Goal: Task Accomplishment & Management: Manage account settings

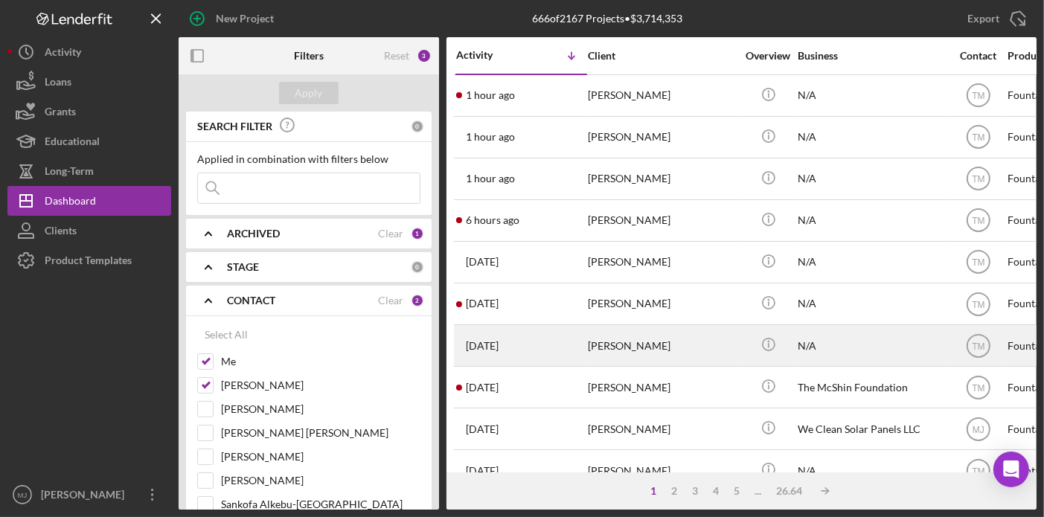
click at [639, 338] on div "[PERSON_NAME]" at bounding box center [662, 345] width 149 height 39
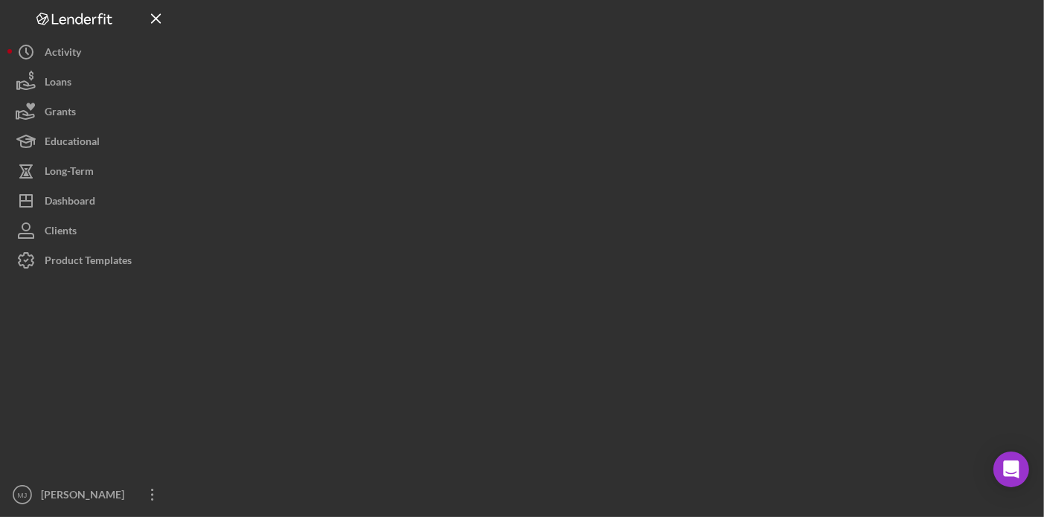
click at [639, 338] on div at bounding box center [608, 255] width 858 height 510
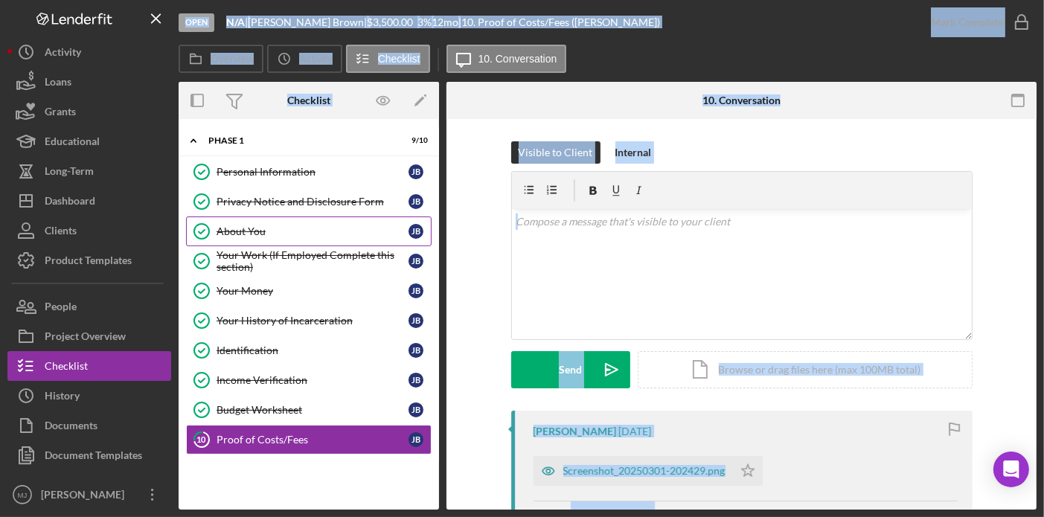
click at [234, 236] on div "About You" at bounding box center [312, 231] width 192 height 12
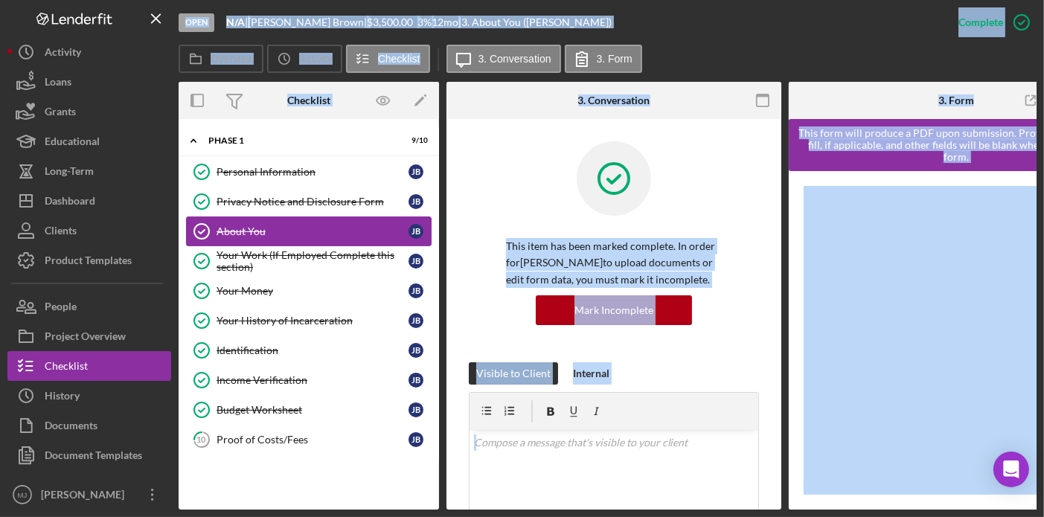
click at [245, 225] on div "About You" at bounding box center [312, 231] width 192 height 12
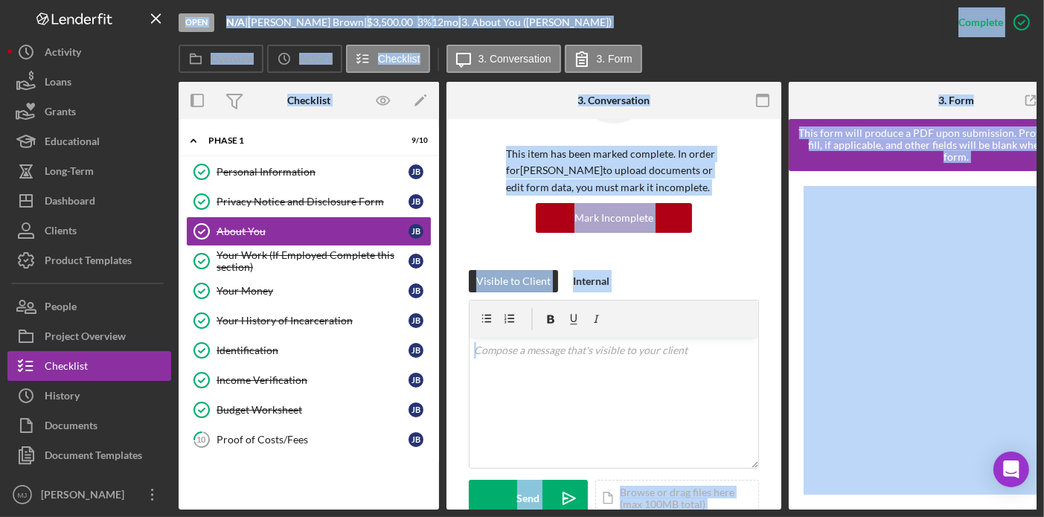
scroll to position [223, 0]
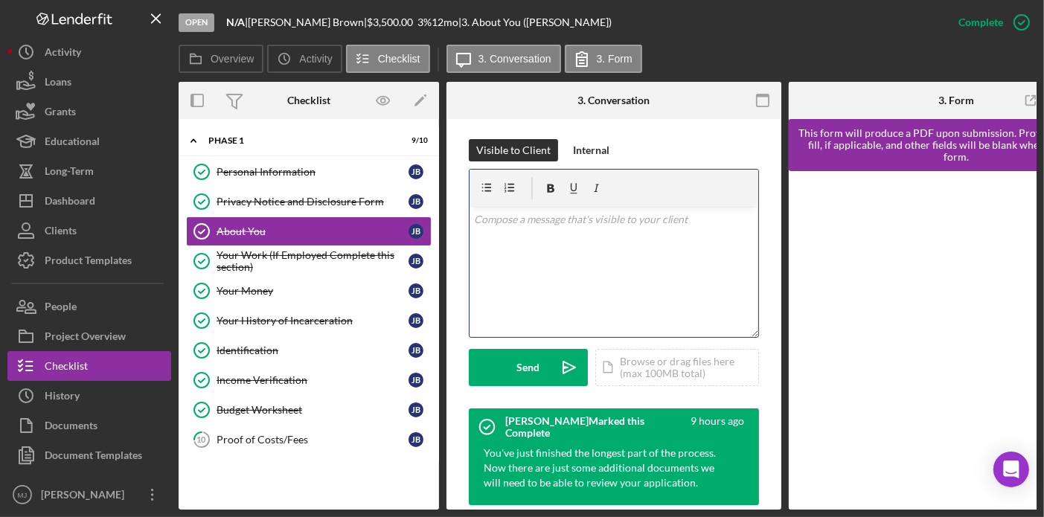
click at [623, 288] on div "v Color teal Color pink Remove color Add row above Add row below Add column bef…" at bounding box center [613, 272] width 289 height 130
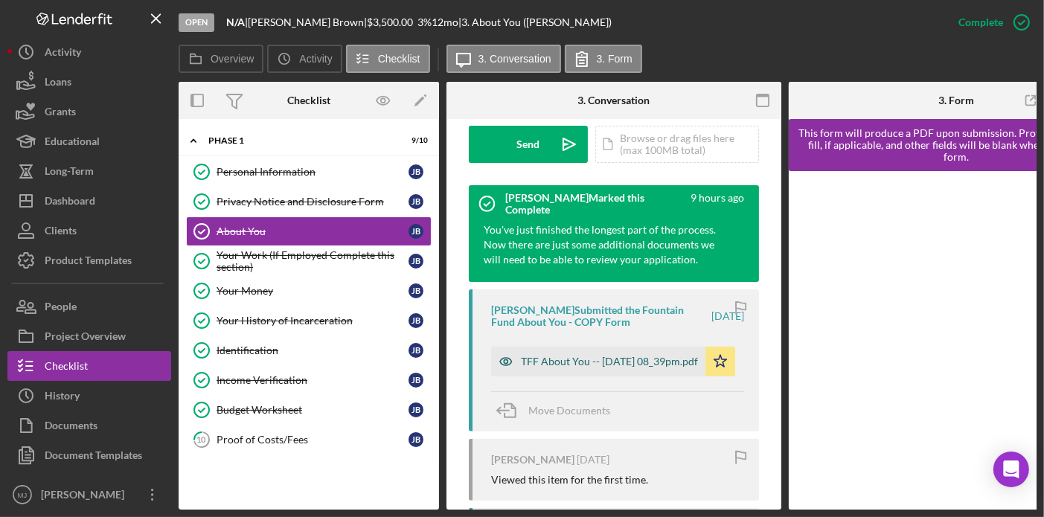
scroll to position [443, 0]
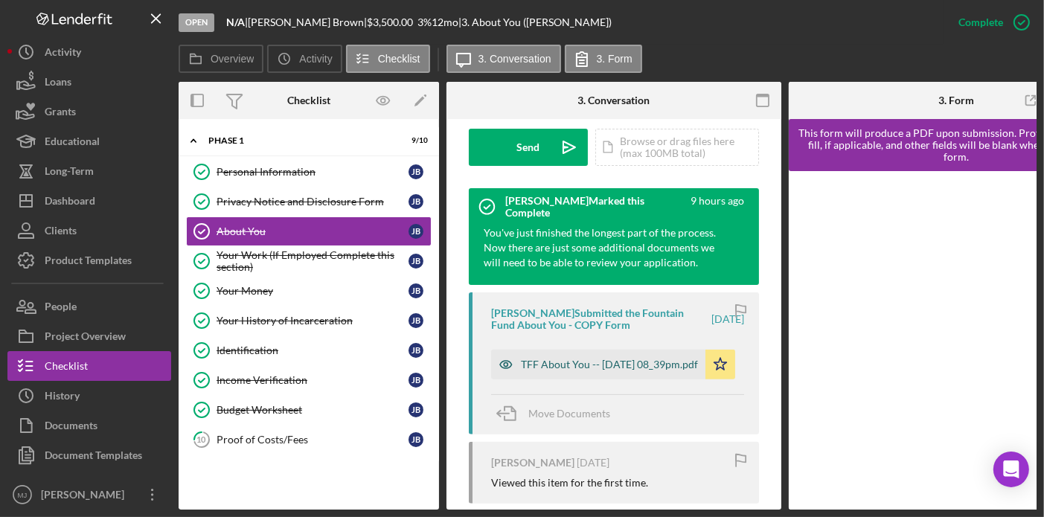
click at [591, 362] on div "TFF About You -- [DATE] 08_39pm.pdf" at bounding box center [609, 365] width 177 height 12
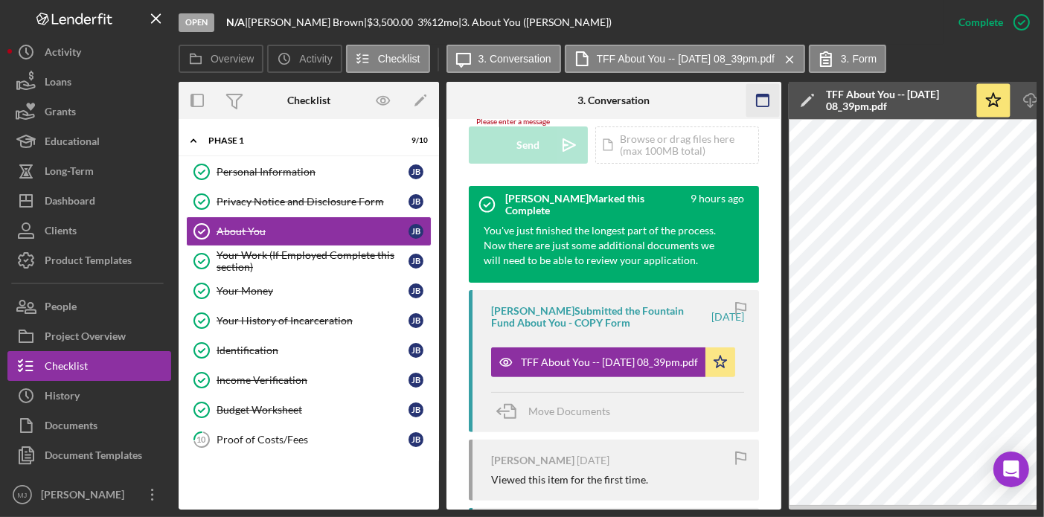
click at [765, 105] on icon "button" at bounding box center [762, 100] width 33 height 33
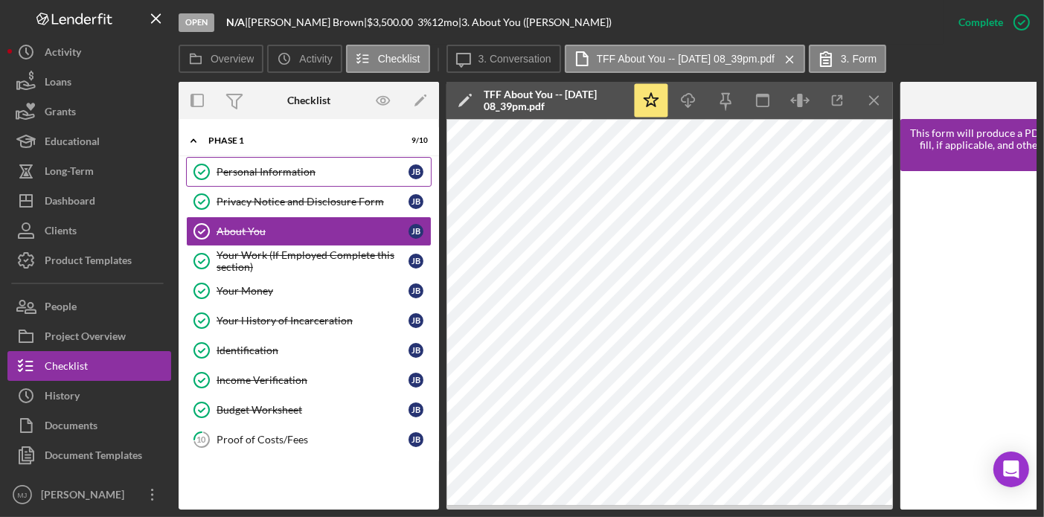
click at [243, 175] on div "Personal Information" at bounding box center [312, 172] width 192 height 12
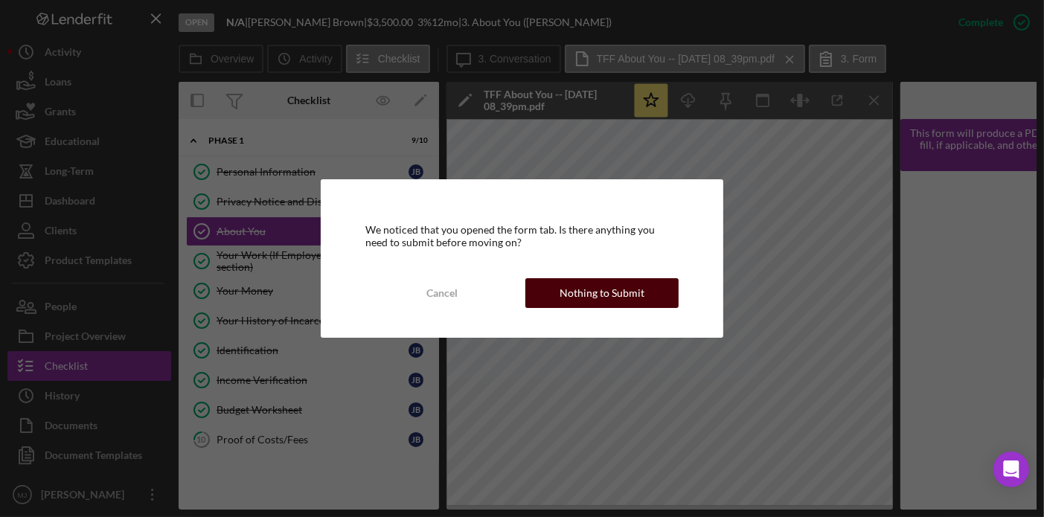
click at [605, 287] on div "Nothing to Submit" at bounding box center [601, 293] width 85 height 30
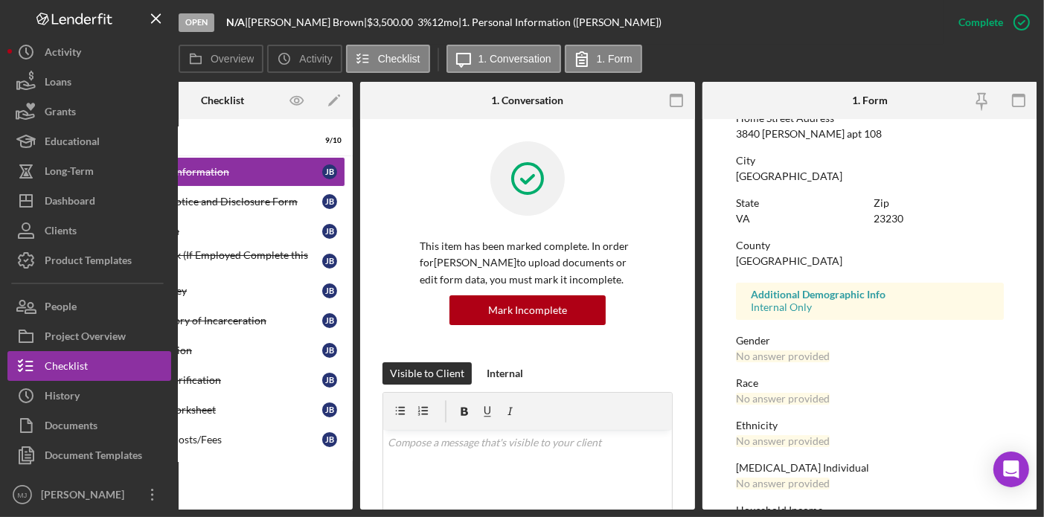
scroll to position [233, 0]
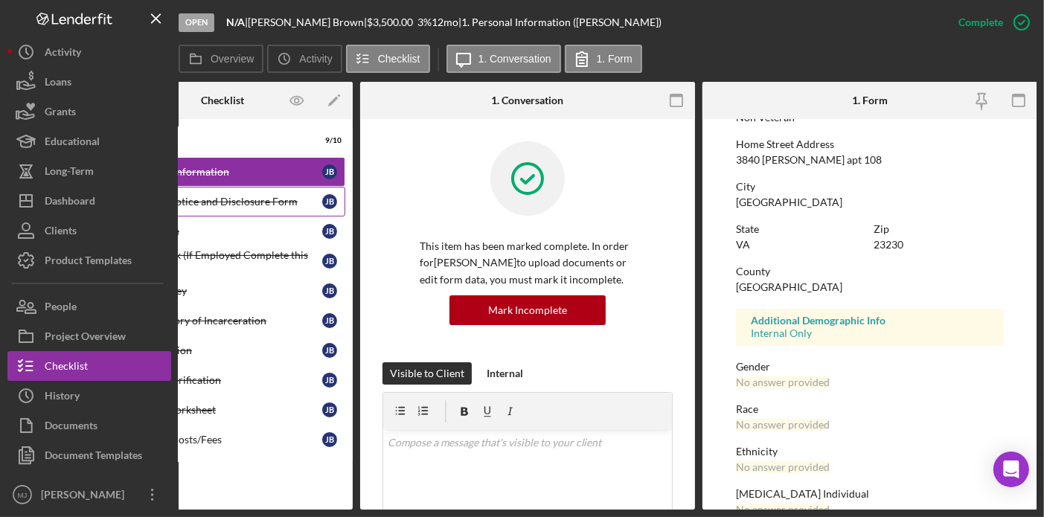
click at [242, 211] on link "Privacy Notice and Disclosure Form Privacy Notice and Disclosure Form [PERSON_N…" at bounding box center [222, 202] width 245 height 30
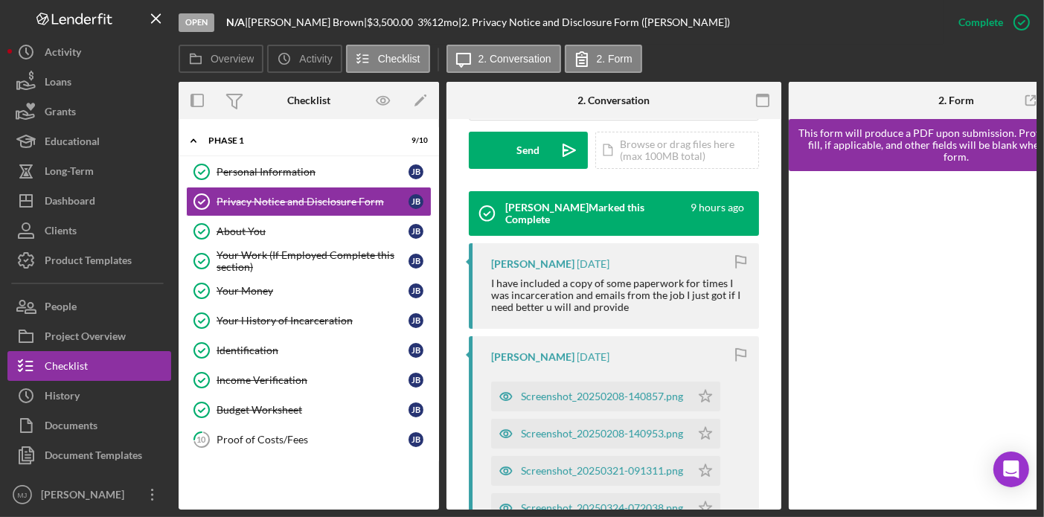
scroll to position [446, 0]
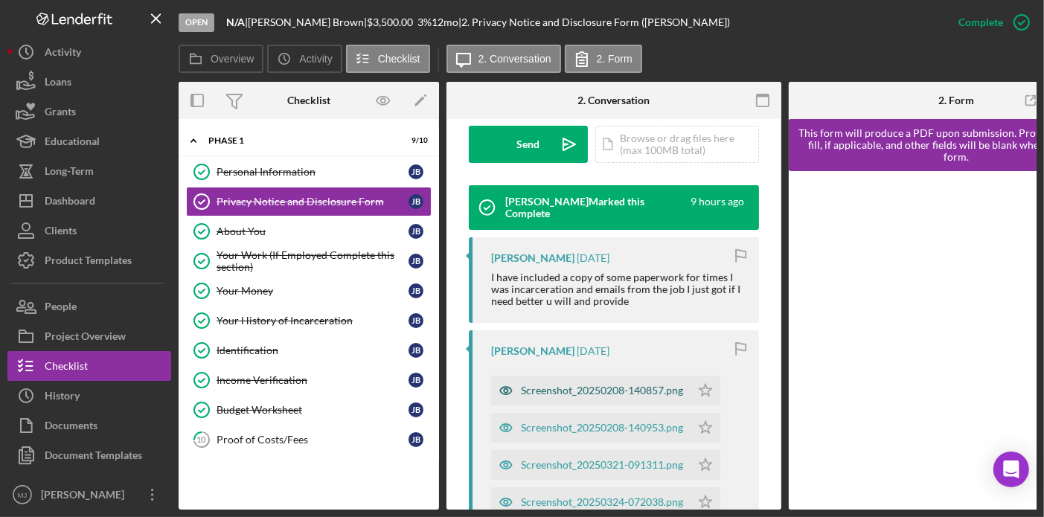
click at [610, 398] on div "Screenshot_20250208-140857.png" at bounding box center [590, 391] width 199 height 30
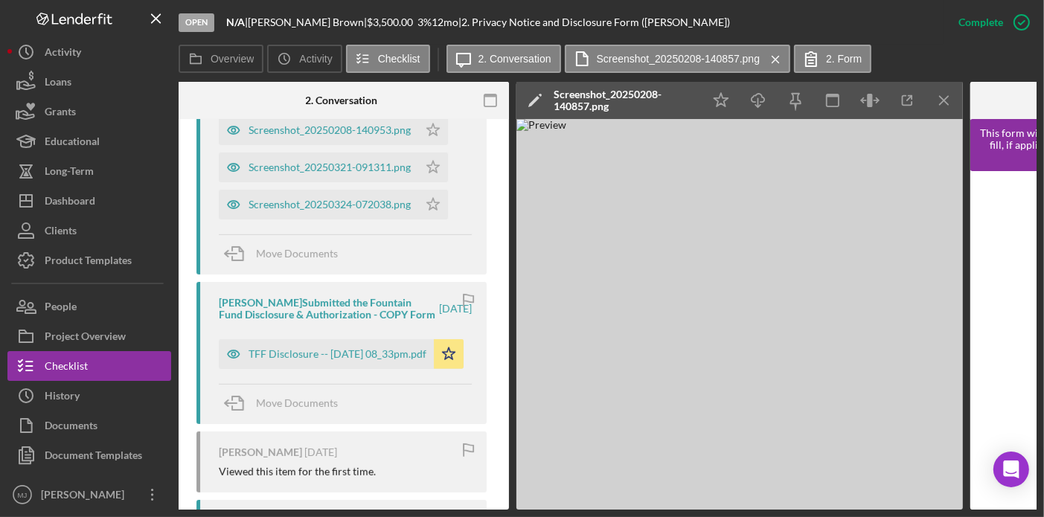
scroll to position [818, 0]
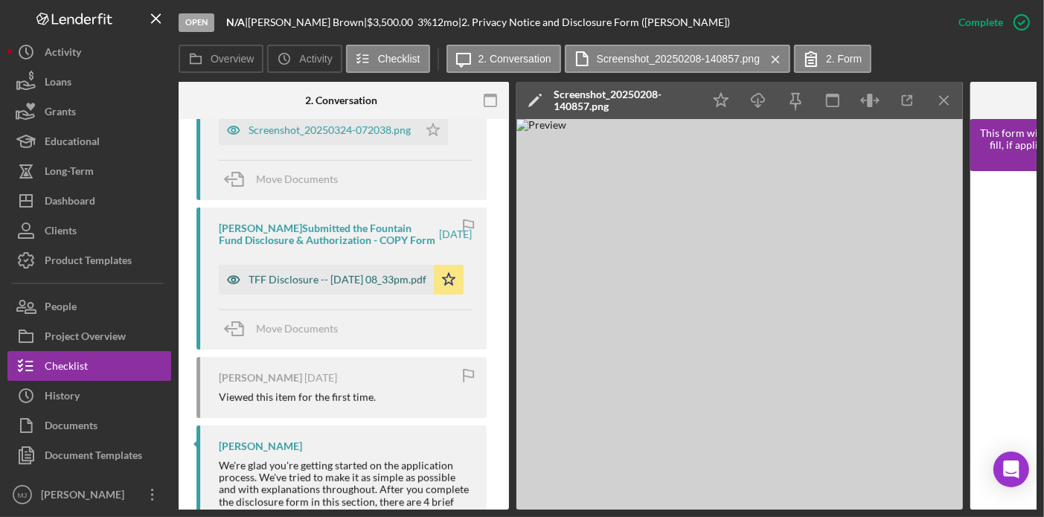
click at [287, 286] on div "TFF Disclosure -- [DATE] 08_33pm.pdf" at bounding box center [337, 280] width 178 height 12
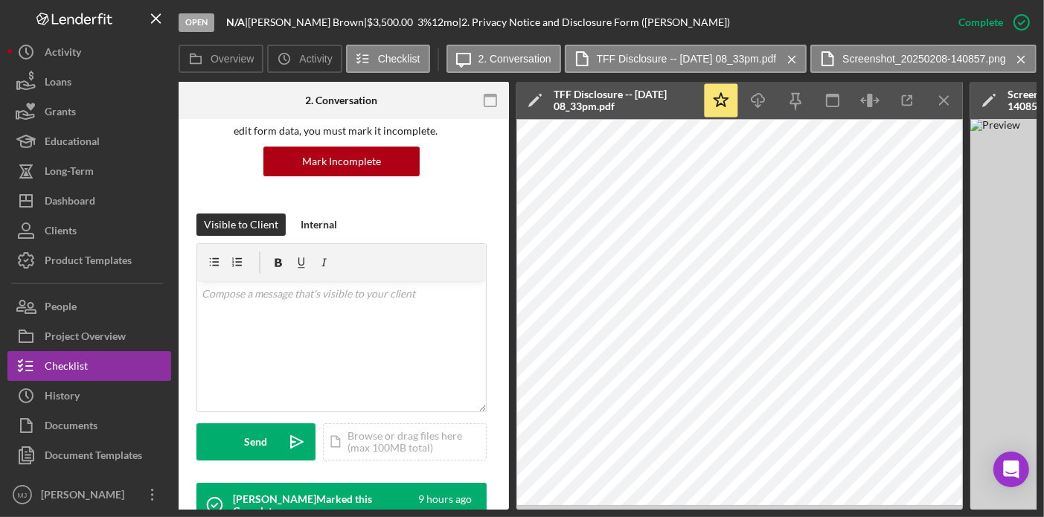
scroll to position [0, 0]
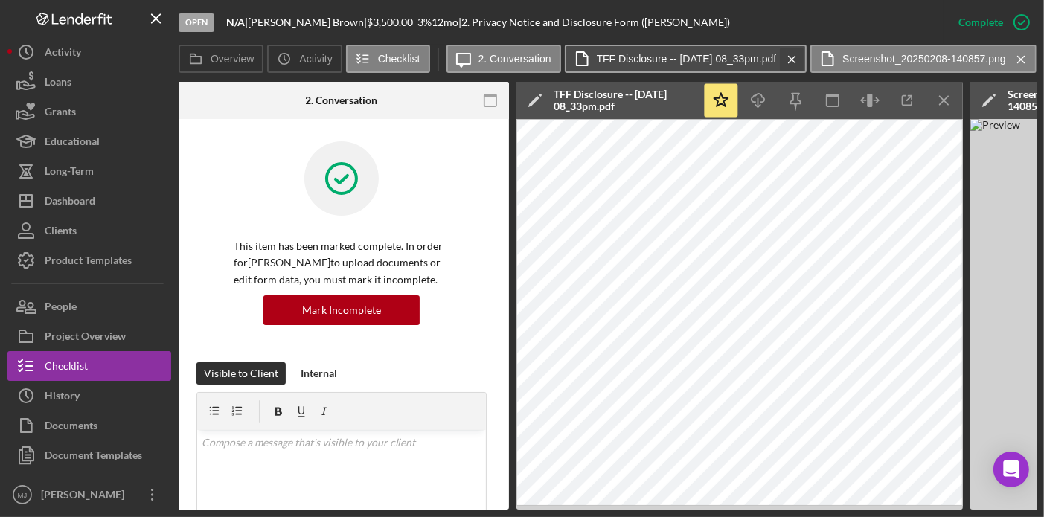
click at [805, 52] on icon "Icon/Menu Close" at bounding box center [792, 59] width 26 height 37
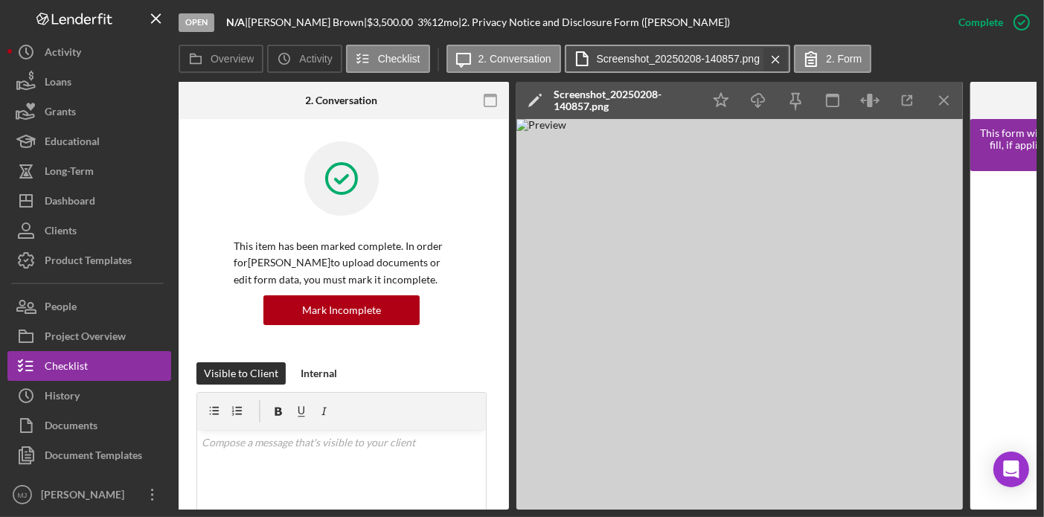
click at [768, 53] on icon "Icon/Menu Close" at bounding box center [775, 59] width 26 height 37
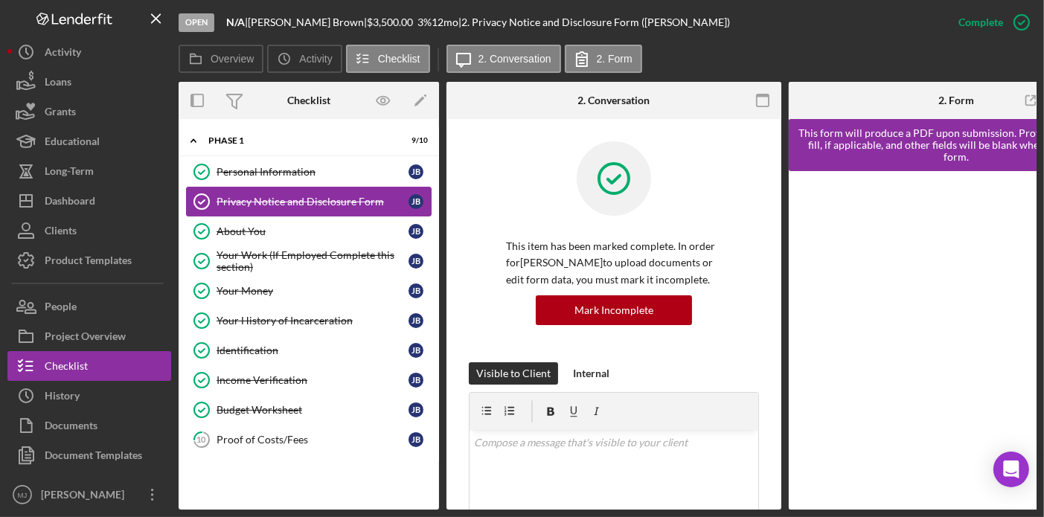
click at [240, 213] on link "Privacy Notice and Disclosure Form Privacy Notice and Disclosure Form [PERSON_N…" at bounding box center [308, 202] width 245 height 30
click at [232, 223] on link "About You About You [PERSON_NAME]" at bounding box center [308, 231] width 245 height 30
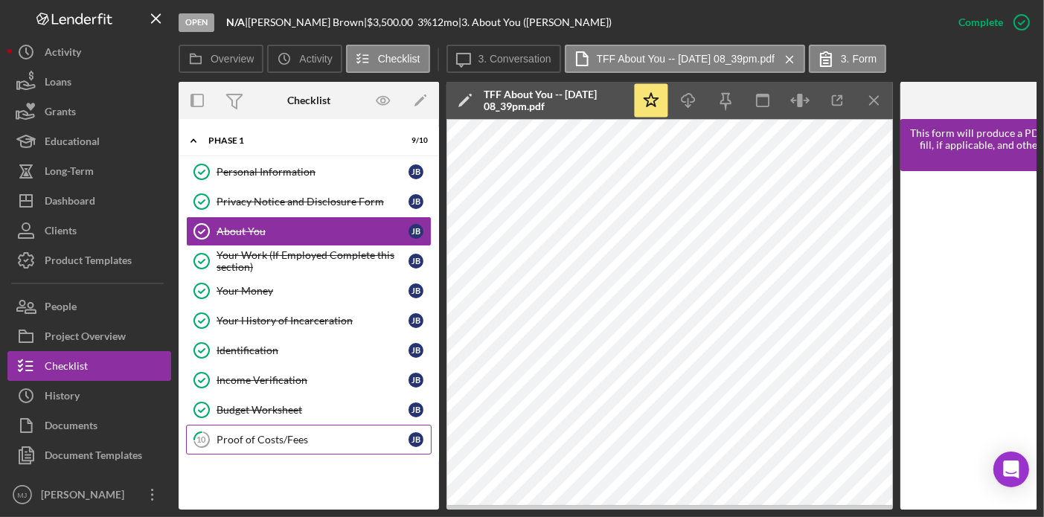
click at [247, 437] on div "Proof of Costs/Fees" at bounding box center [312, 440] width 192 height 12
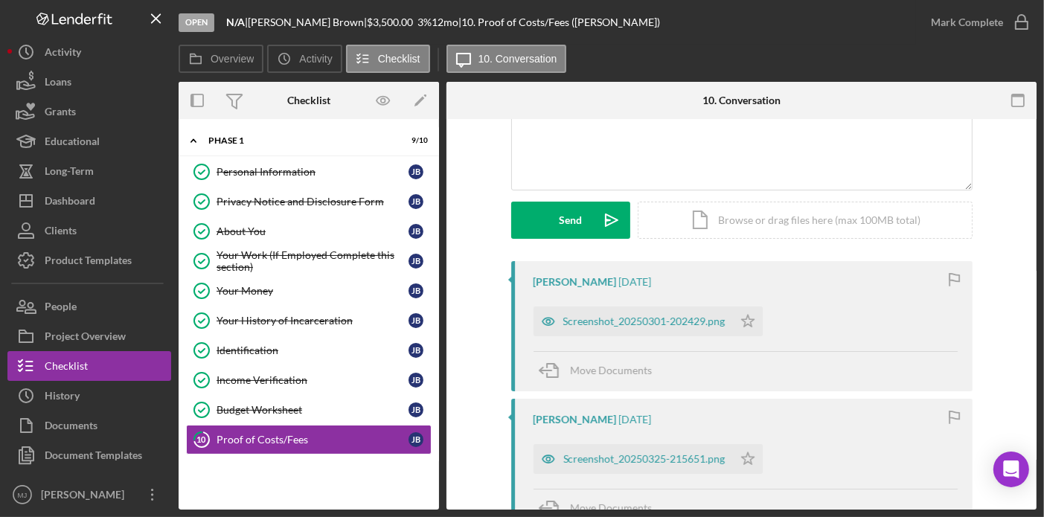
scroll to position [149, 0]
click at [643, 324] on div "Screenshot_20250301-202429.png" at bounding box center [644, 322] width 162 height 12
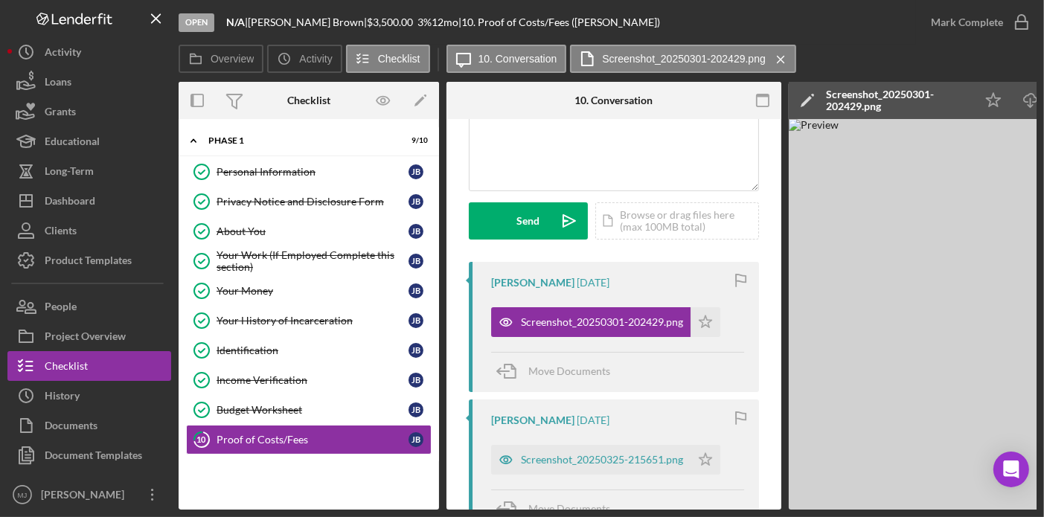
drag, startPoint x: 857, startPoint y: 510, endPoint x: 964, endPoint y: 518, distance: 107.5
click at [964, 516] on html "Open N/A | [PERSON_NAME] | $3,500.00 3 % 12 mo | 10. Proof of Costs/Fees ([PERS…" at bounding box center [522, 258] width 1044 height 517
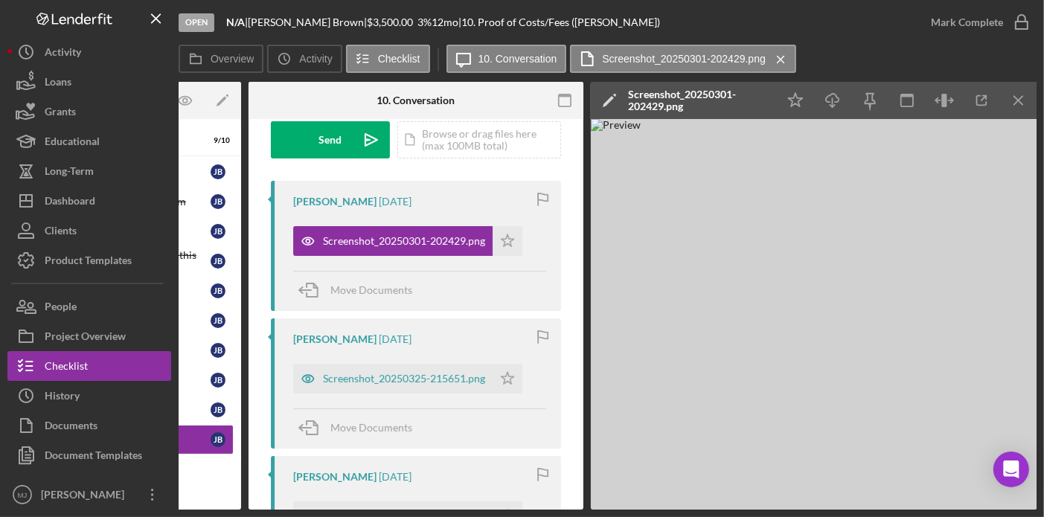
scroll to position [372, 0]
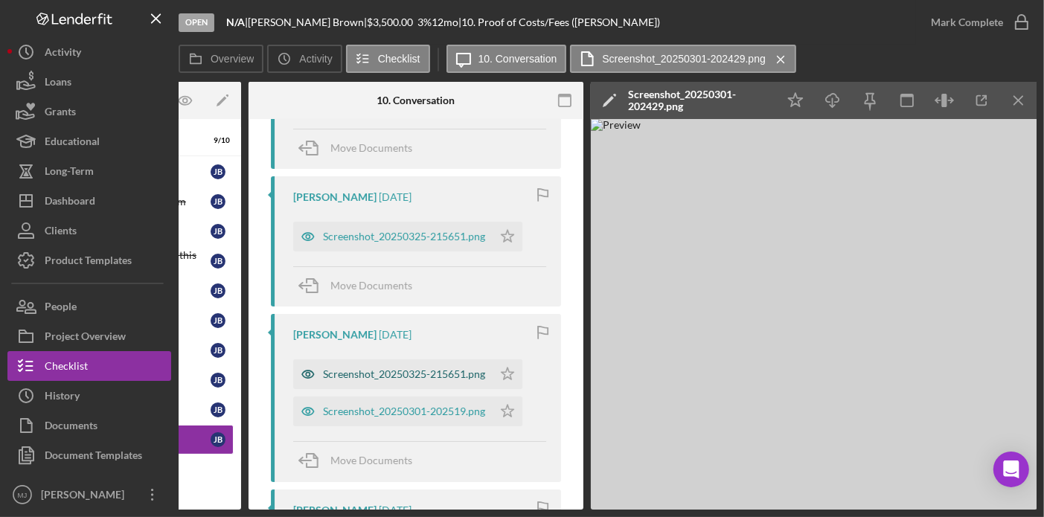
click at [423, 371] on div "Screenshot_20250325-215651.png" at bounding box center [404, 374] width 162 height 12
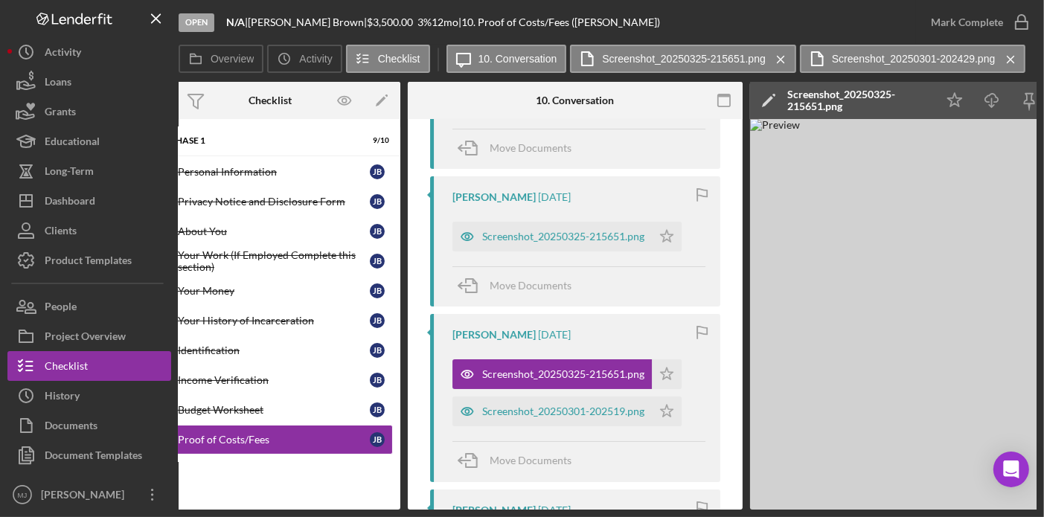
scroll to position [0, 0]
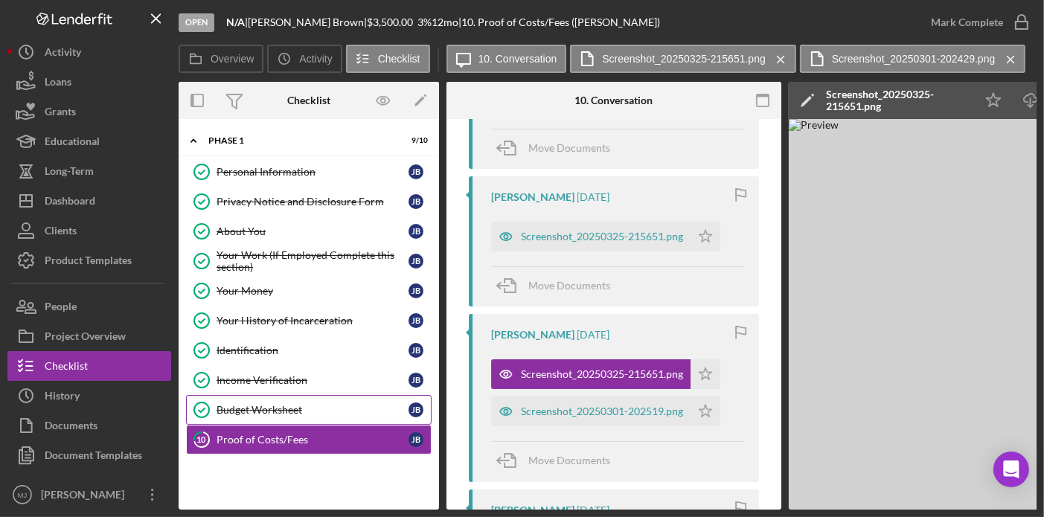
click at [253, 405] on div "Budget Worksheet" at bounding box center [312, 410] width 192 height 12
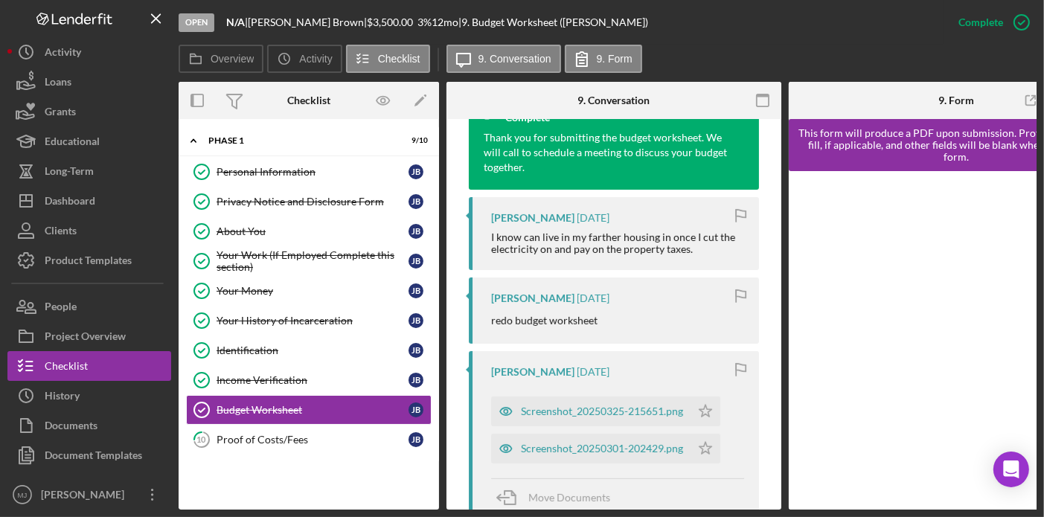
scroll to position [506, 0]
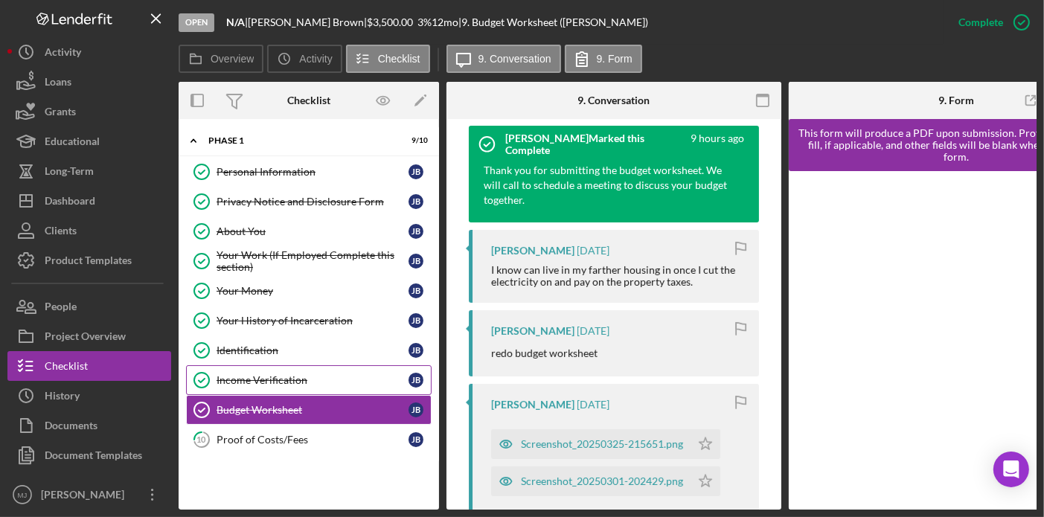
click at [256, 374] on div "Income Verification" at bounding box center [312, 380] width 192 height 12
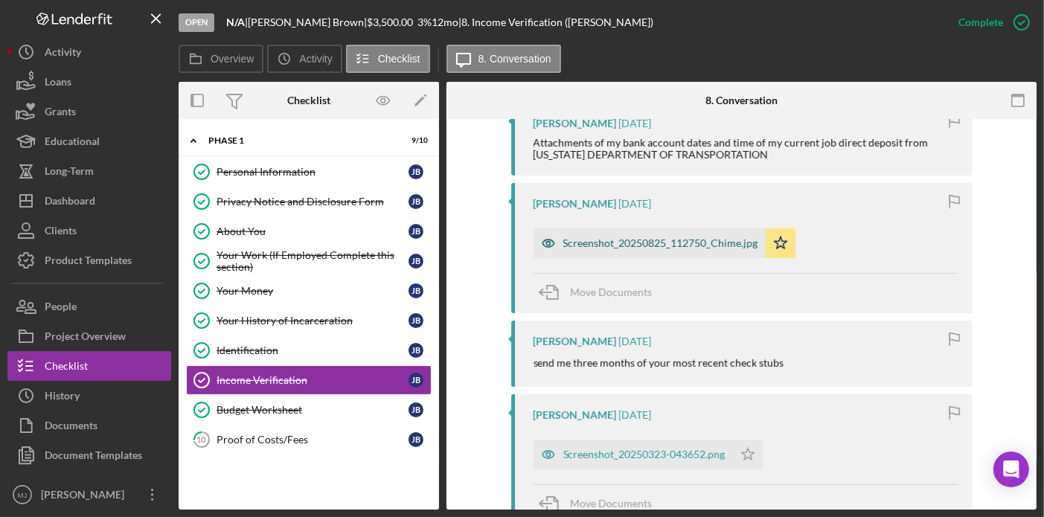
scroll to position [595, 0]
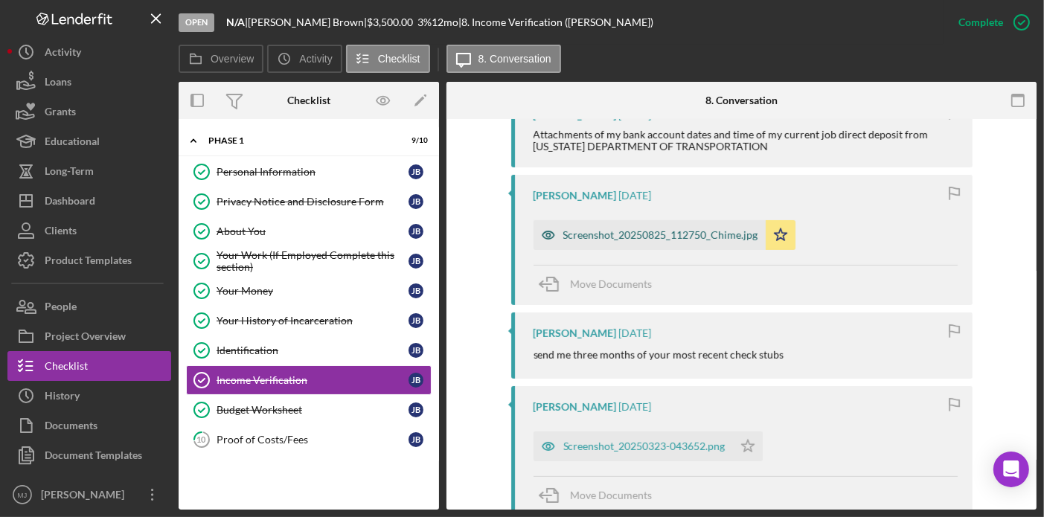
click at [628, 240] on div "Screenshot_20250825_112750_Chime.jpg" at bounding box center [660, 235] width 195 height 12
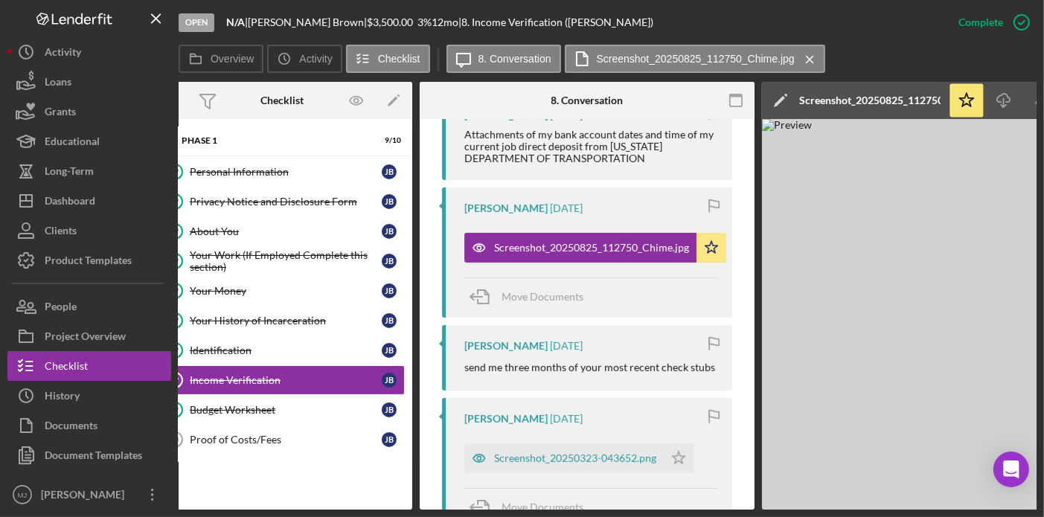
scroll to position [0, 0]
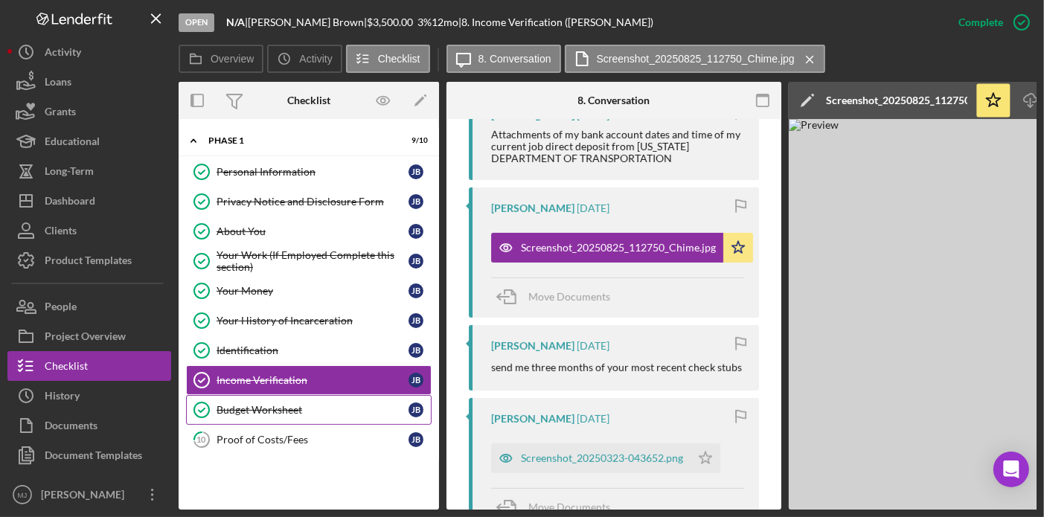
click at [272, 411] on div "Budget Worksheet" at bounding box center [312, 410] width 192 height 12
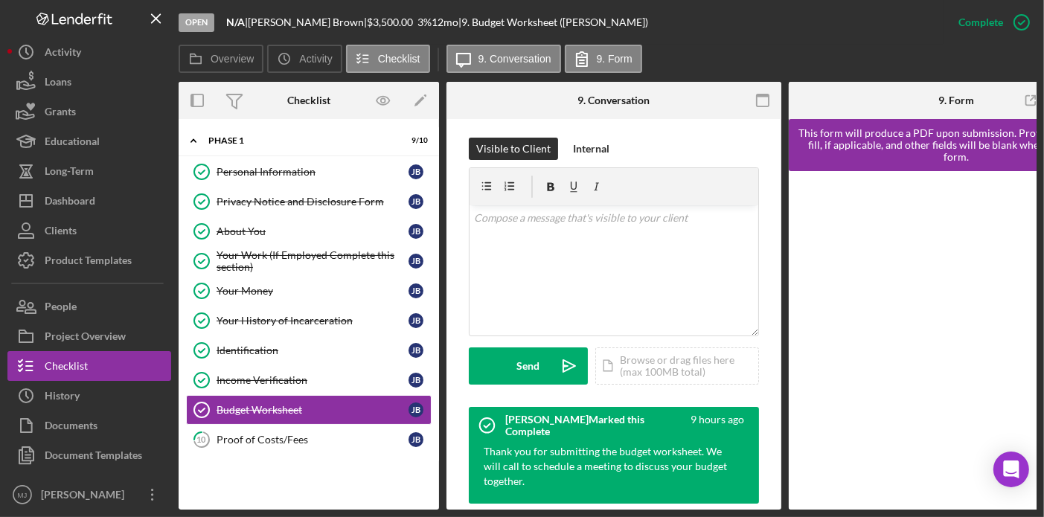
scroll to position [149, 0]
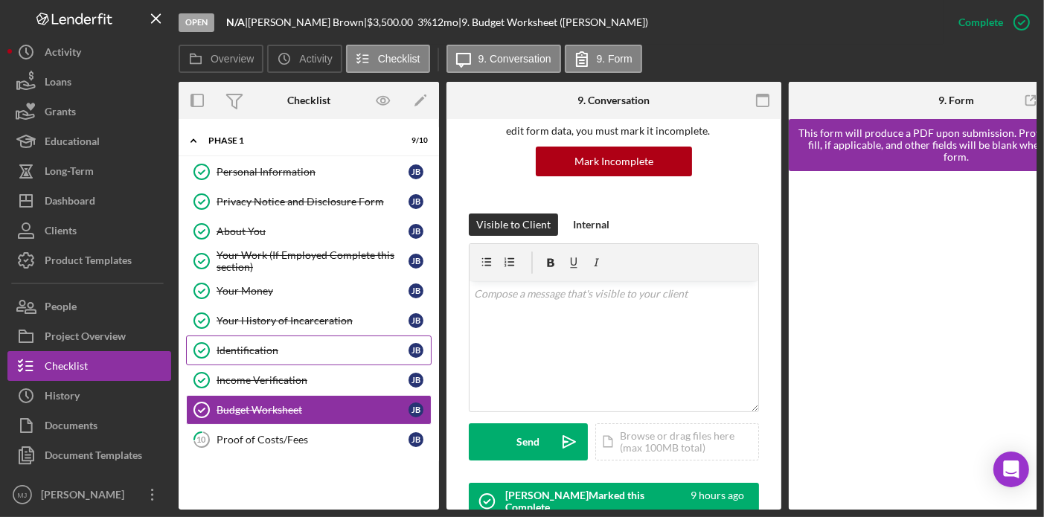
click at [243, 344] on div "Identification" at bounding box center [312, 350] width 192 height 12
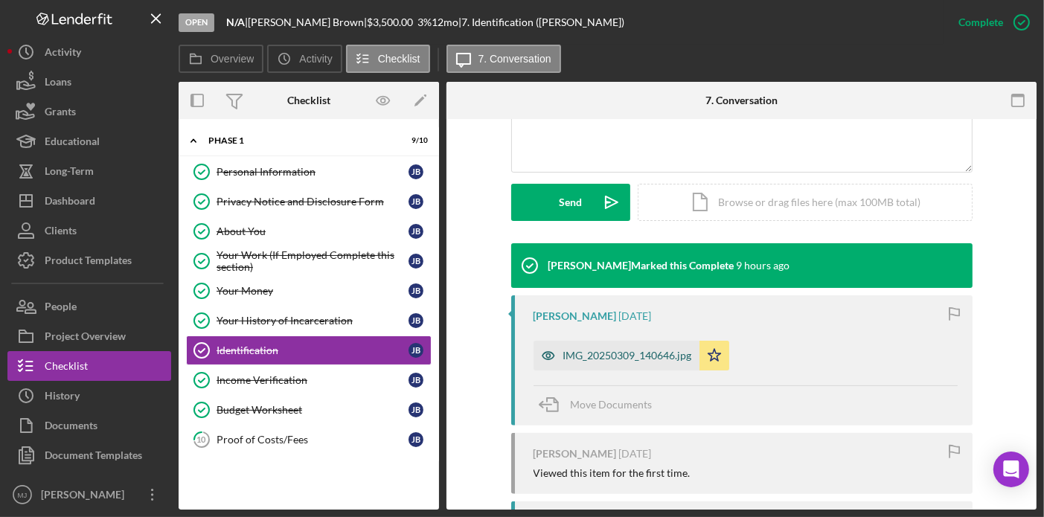
click at [588, 353] on div "IMG_20250309_140646.jpg" at bounding box center [627, 356] width 129 height 12
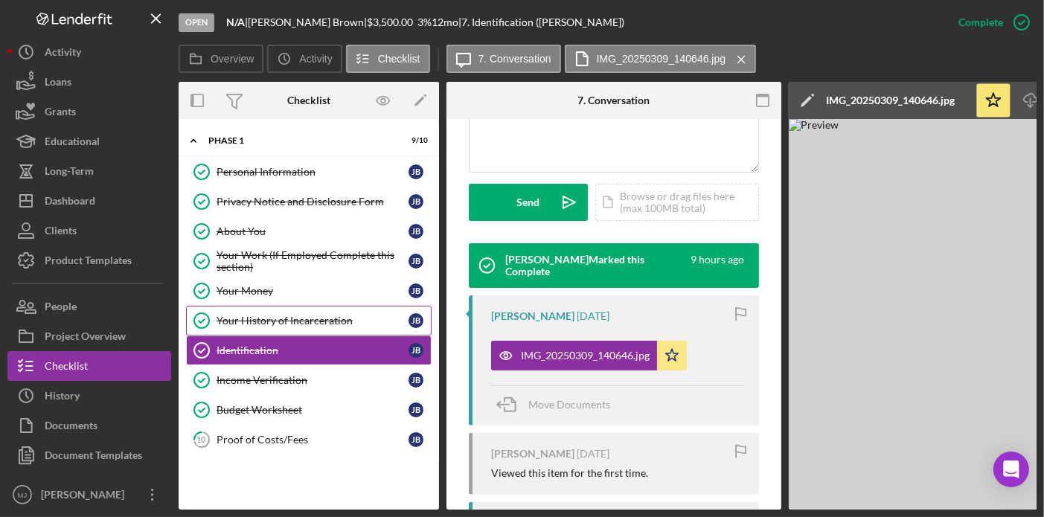
click at [290, 318] on div "Your History of Incarceration" at bounding box center [312, 321] width 192 height 12
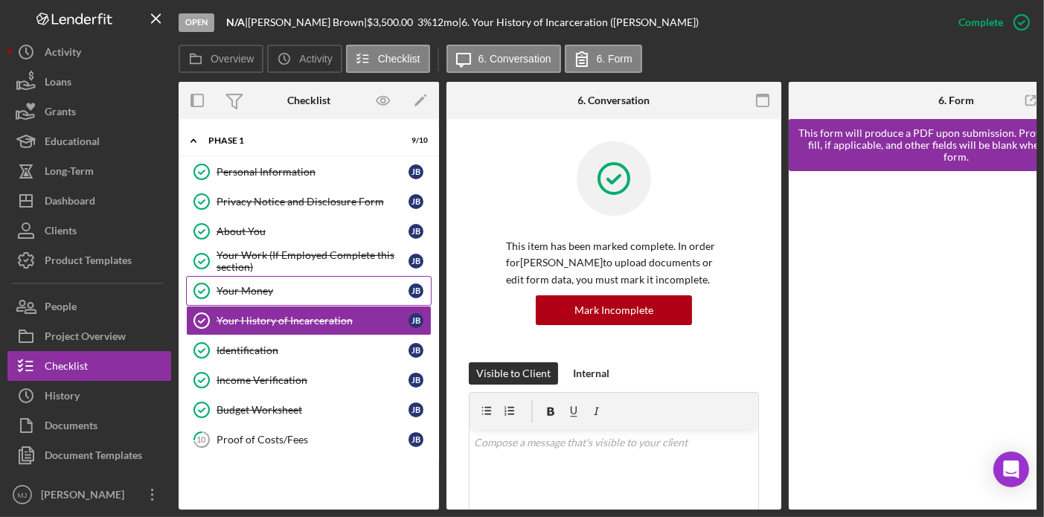
click at [243, 285] on div "Your Money" at bounding box center [312, 291] width 192 height 12
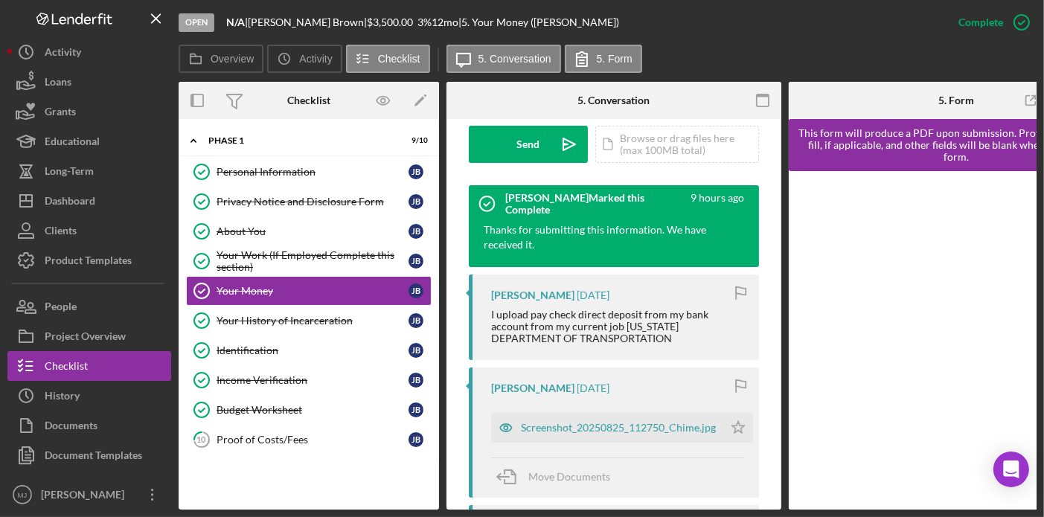
scroll to position [521, 0]
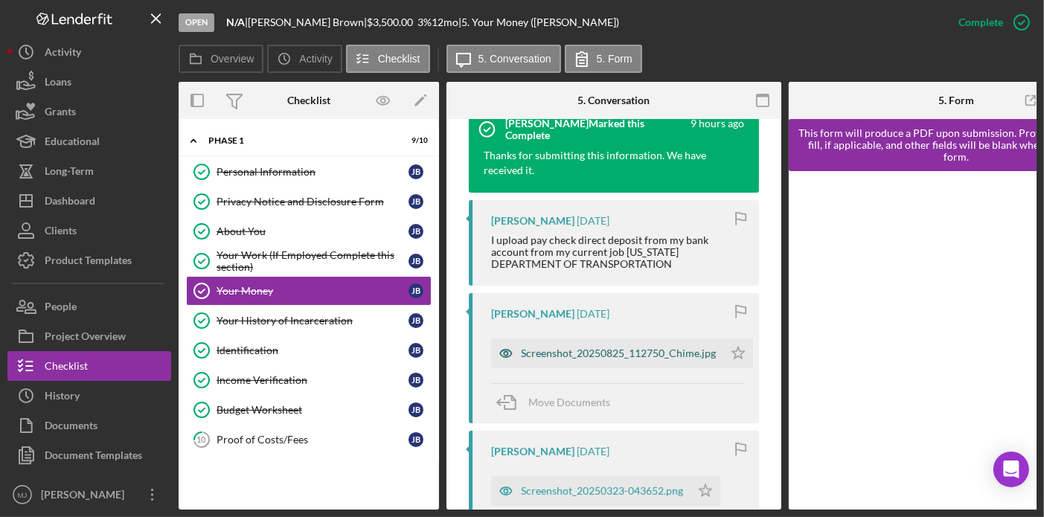
click at [619, 356] on div "Screenshot_20250825_112750_Chime.jpg" at bounding box center [618, 353] width 195 height 12
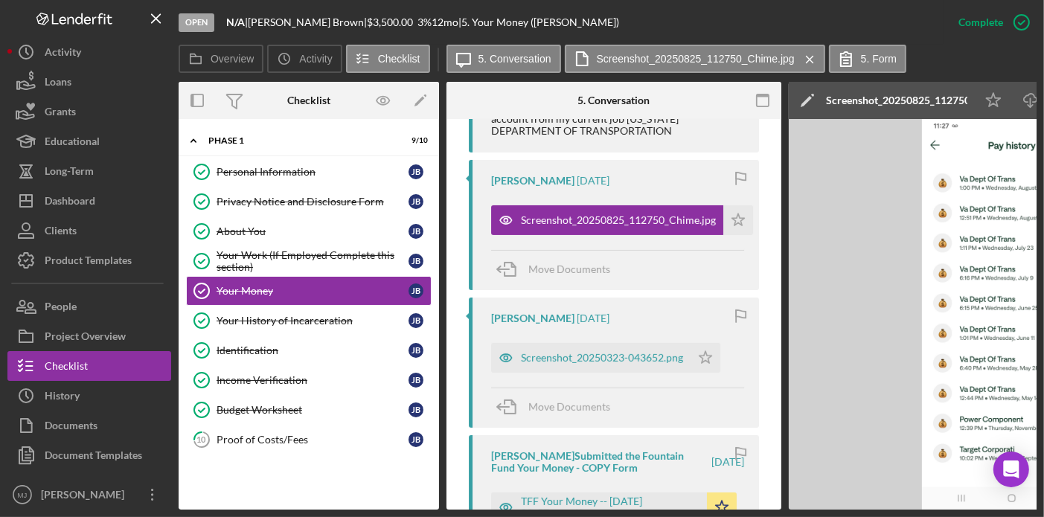
scroll to position [669, 0]
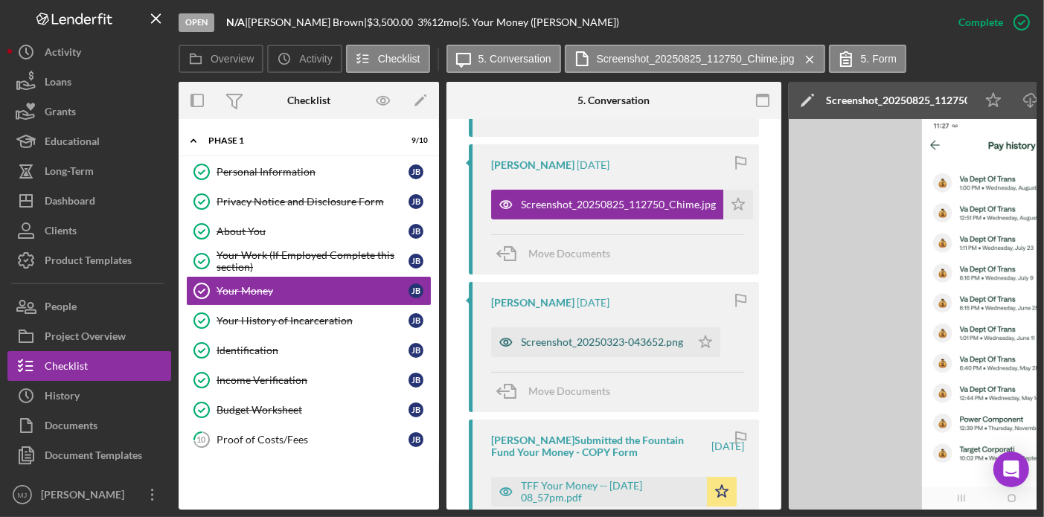
click at [607, 347] on div "Screenshot_20250323-043652.png" at bounding box center [602, 342] width 162 height 12
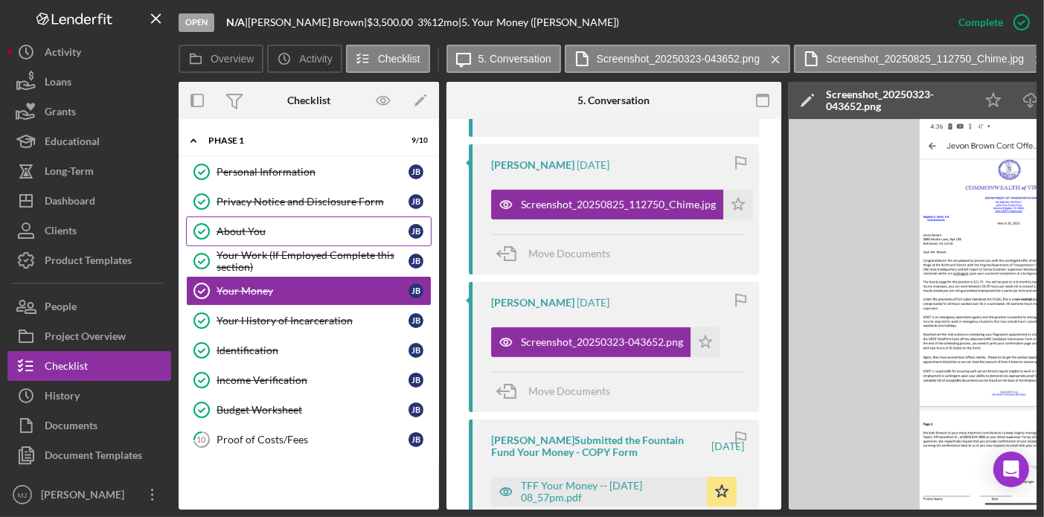
click at [237, 229] on div "About You" at bounding box center [312, 231] width 192 height 12
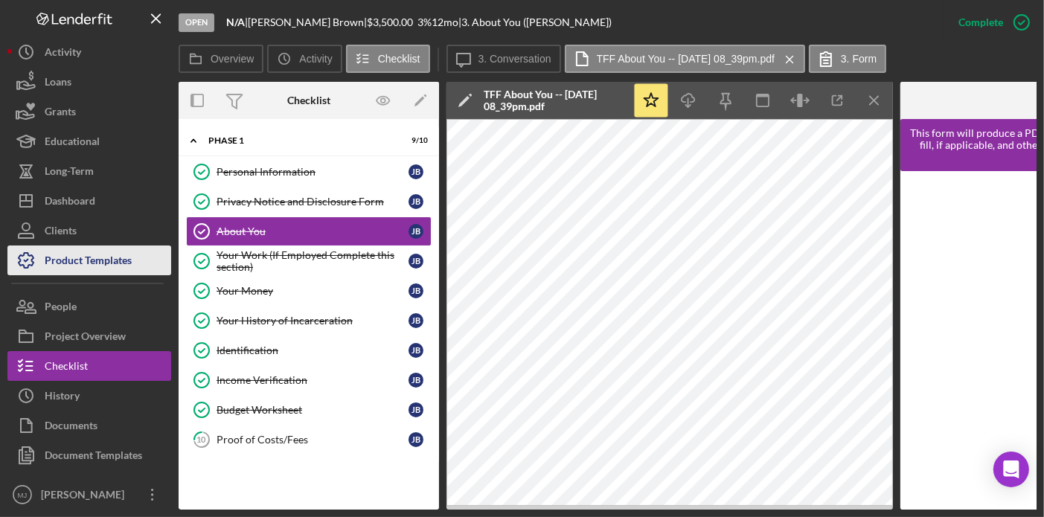
click at [102, 267] on div "Product Templates" at bounding box center [88, 261] width 87 height 33
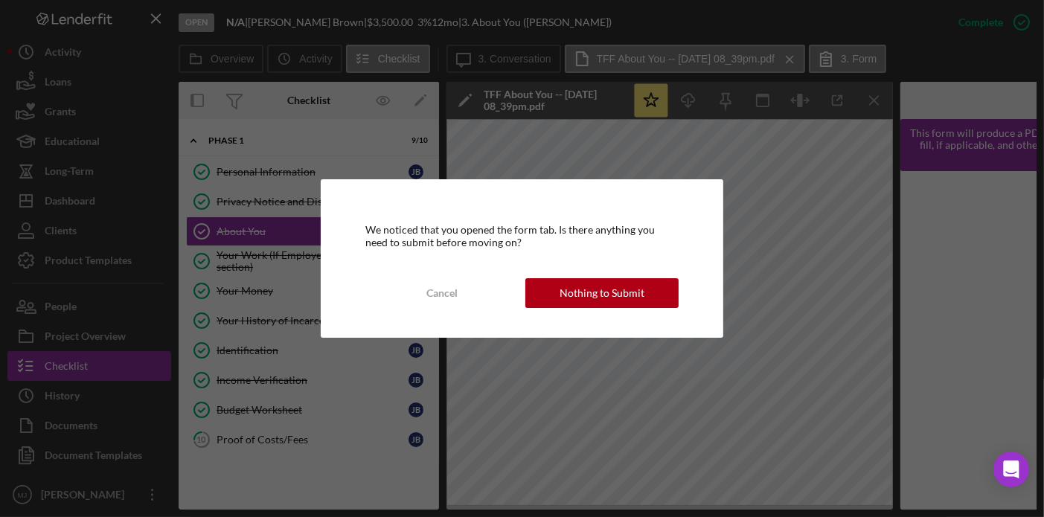
click at [475, 264] on div "We noticed that you opened the form tab. Is there anything you need to submit b…" at bounding box center [522, 258] width 402 height 158
drag, startPoint x: 469, startPoint y: 276, endPoint x: 610, endPoint y: 290, distance: 141.3
click at [610, 290] on div "Nothing to Submit" at bounding box center [601, 293] width 85 height 30
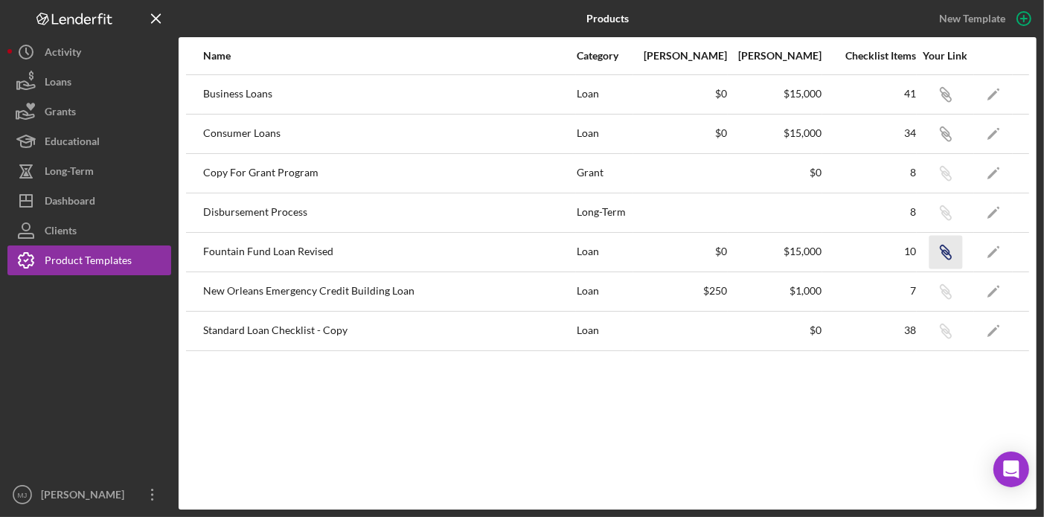
click at [946, 256] on icon "Icon/Link" at bounding box center [944, 251] width 33 height 33
click at [995, 256] on icon "Icon/Edit" at bounding box center [993, 251] width 33 height 33
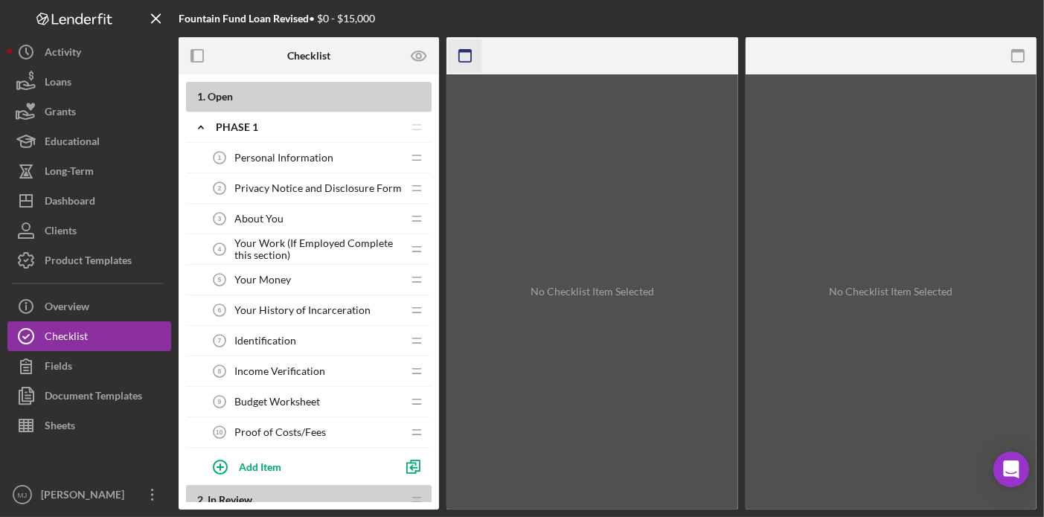
click at [466, 57] on icon "button" at bounding box center [465, 55] width 33 height 33
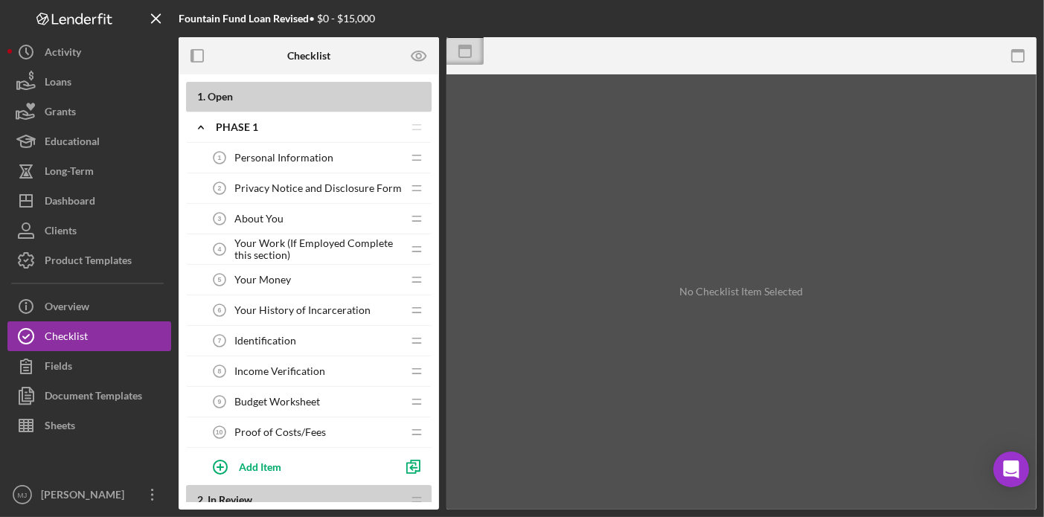
click at [466, 57] on rect at bounding box center [465, 51] width 12 height 12
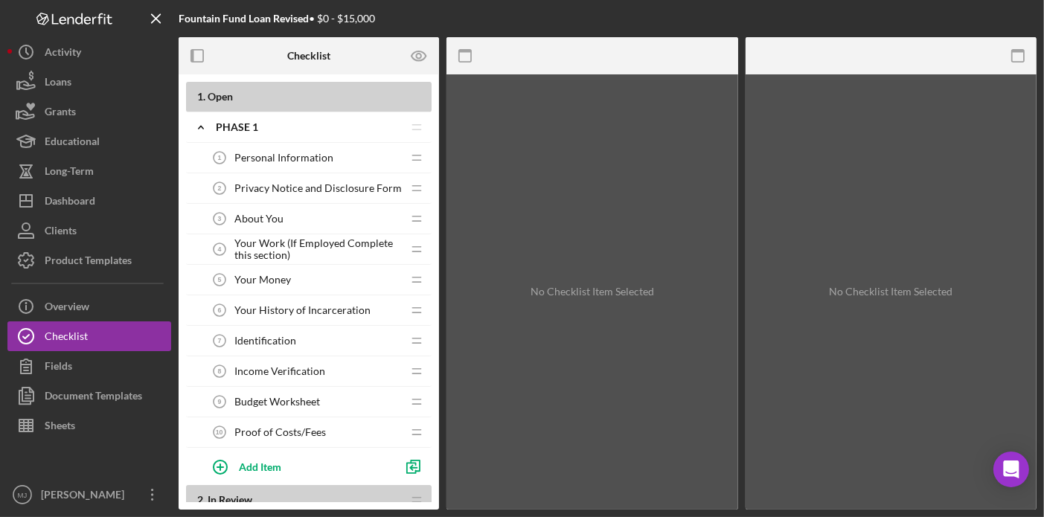
click at [292, 154] on span "Personal Information" at bounding box center [283, 158] width 99 height 12
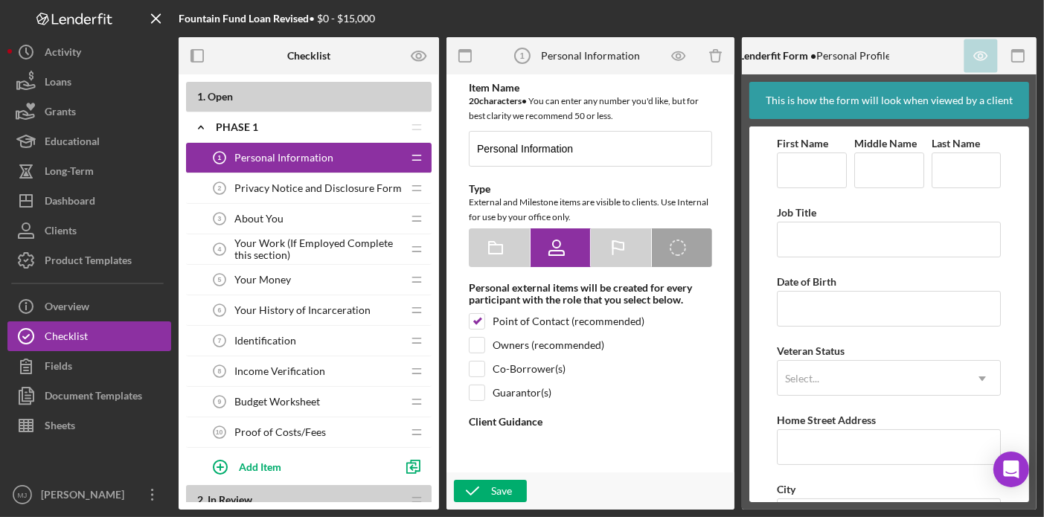
type textarea "<div>Please ensure your personal contact information is correct using the form …"
click at [193, 61] on rect "button" at bounding box center [192, 56] width 3 height 12
